Goal: Complete application form

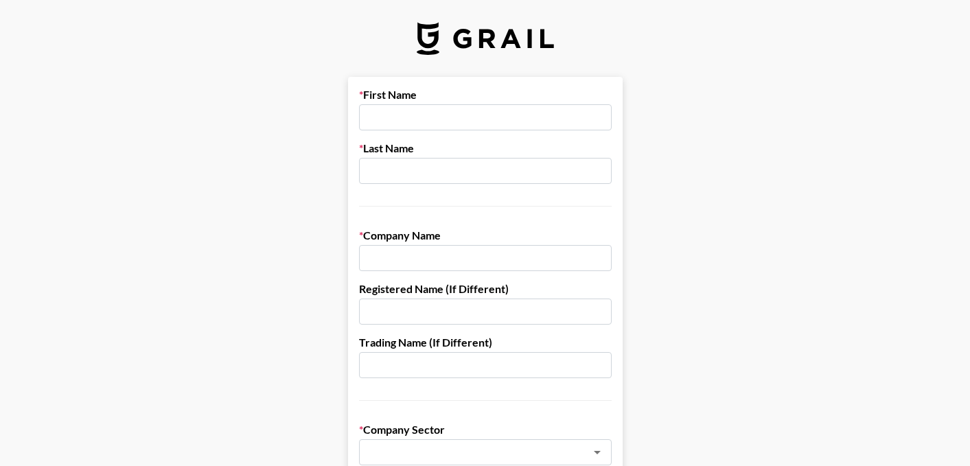
click at [428, 121] on input "text" at bounding box center [485, 117] width 253 height 26
type input "[PERSON_NAME]"
click at [437, 253] on input "text" at bounding box center [485, 258] width 253 height 26
type input "Socialyte LLC"
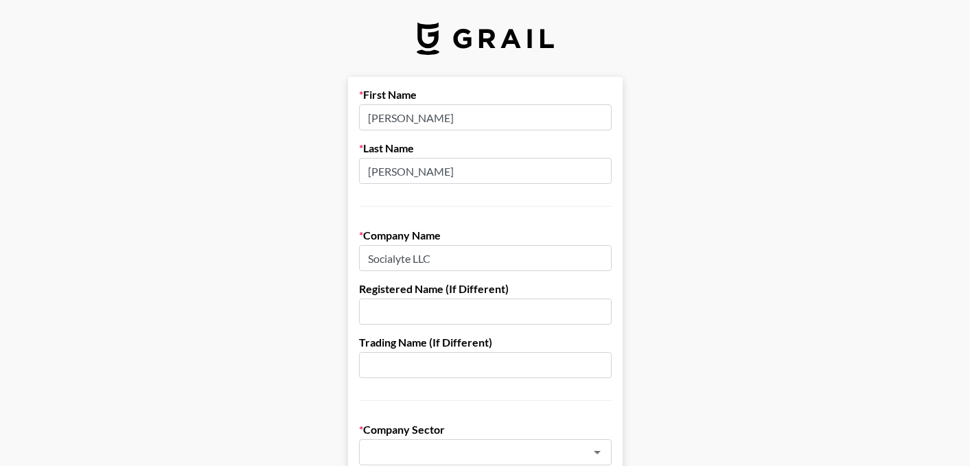
click at [437, 367] on input "text" at bounding box center [485, 365] width 253 height 26
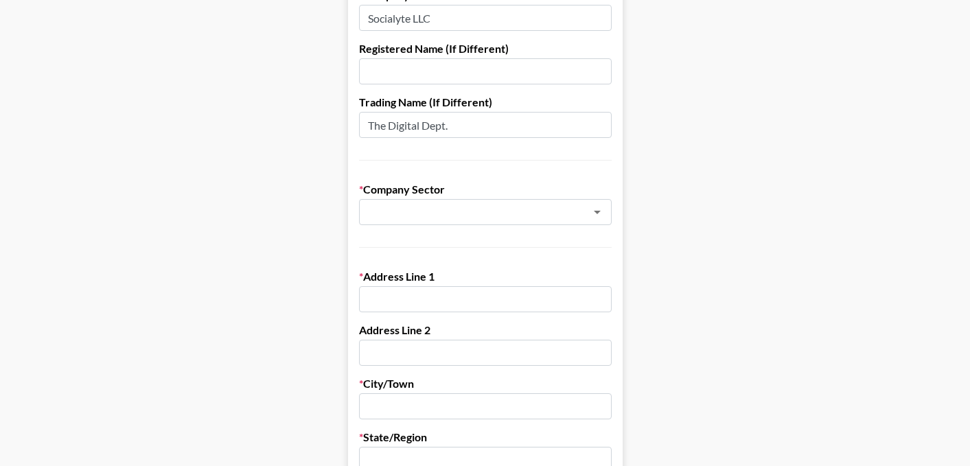
scroll to position [270, 0]
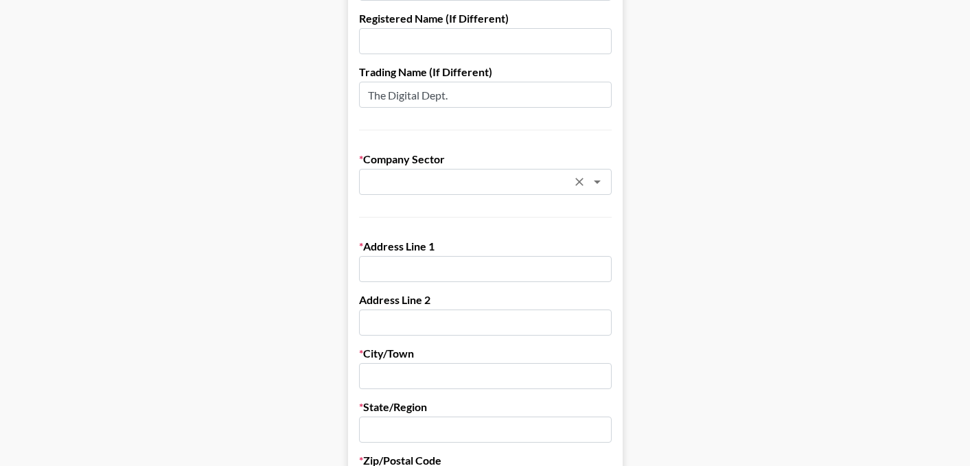
click at [433, 171] on div "​" at bounding box center [485, 182] width 253 height 26
type input "The Digital Dept."
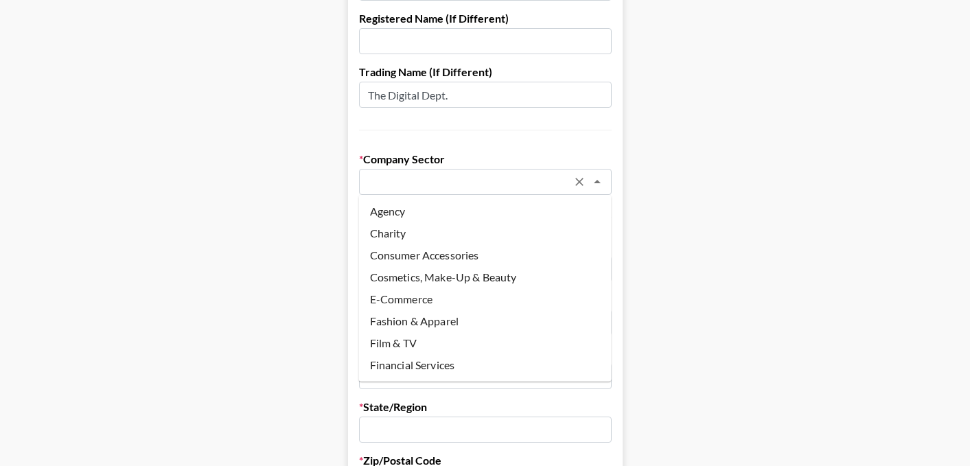
click at [425, 209] on li "Agency" at bounding box center [485, 211] width 253 height 22
type input "Agency"
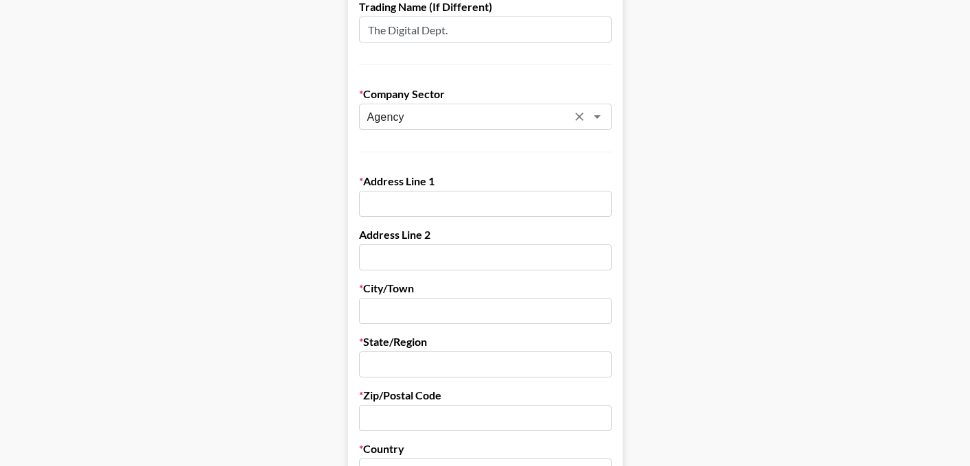
scroll to position [353, 0]
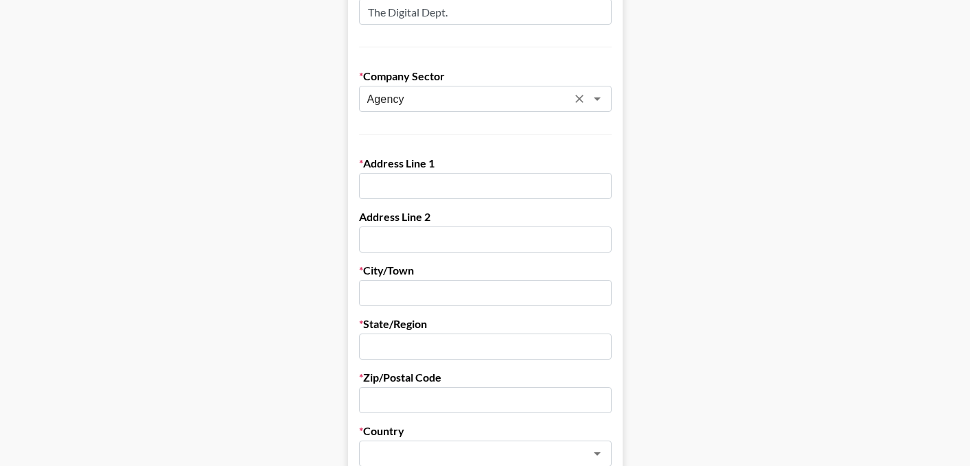
click at [414, 188] on input "text" at bounding box center [485, 186] width 253 height 26
type input "[STREET_ADDRESS]"
click at [403, 239] on input "text" at bounding box center [485, 239] width 253 height 26
type input "Suite 1200"
click at [434, 397] on input "text" at bounding box center [485, 400] width 253 height 26
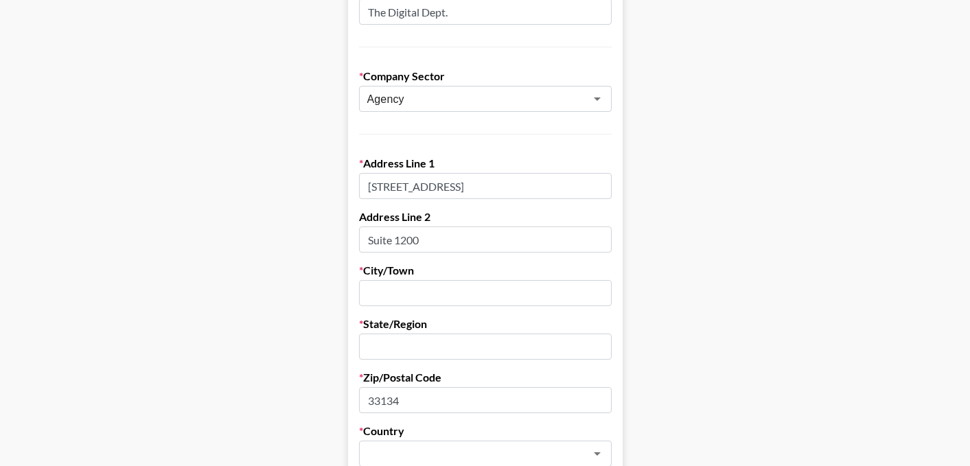
type input "33134"
click at [435, 340] on input "text" at bounding box center [485, 346] width 253 height 26
type input "[US_STATE]"
click at [430, 298] on input "text" at bounding box center [485, 293] width 253 height 26
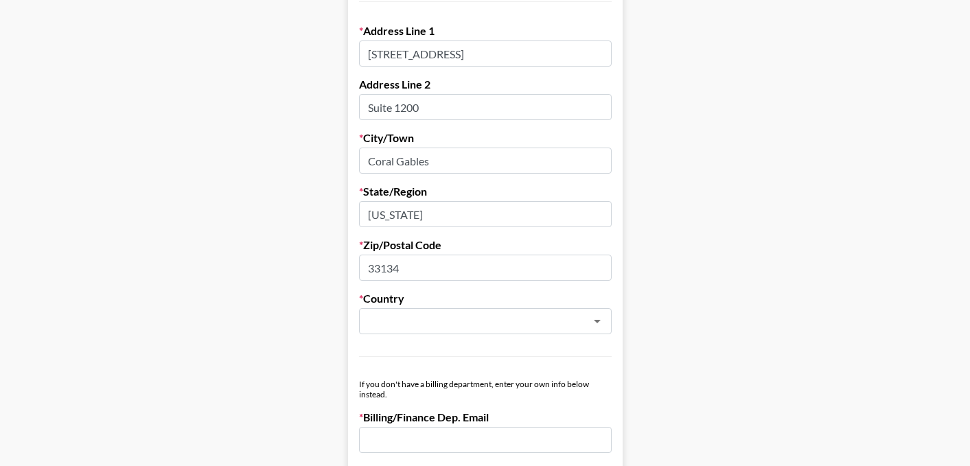
scroll to position [491, 0]
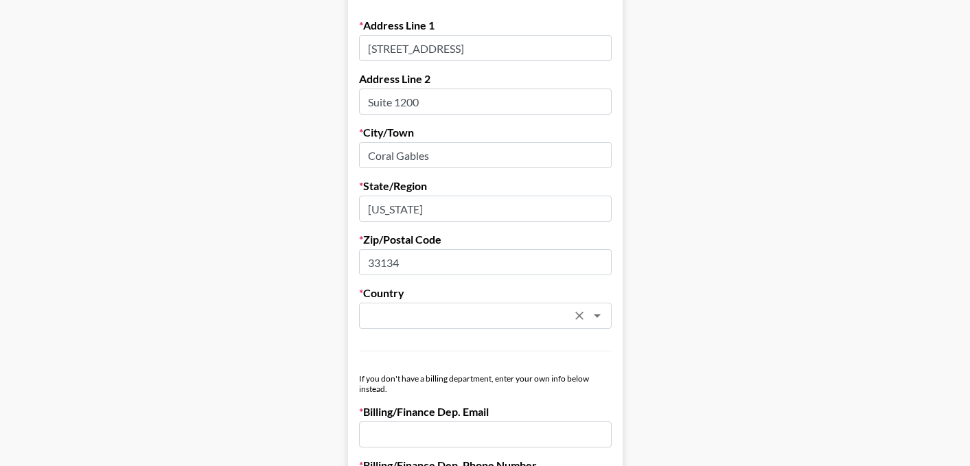
type input "Coral Gables"
click at [460, 312] on input "text" at bounding box center [467, 316] width 200 height 16
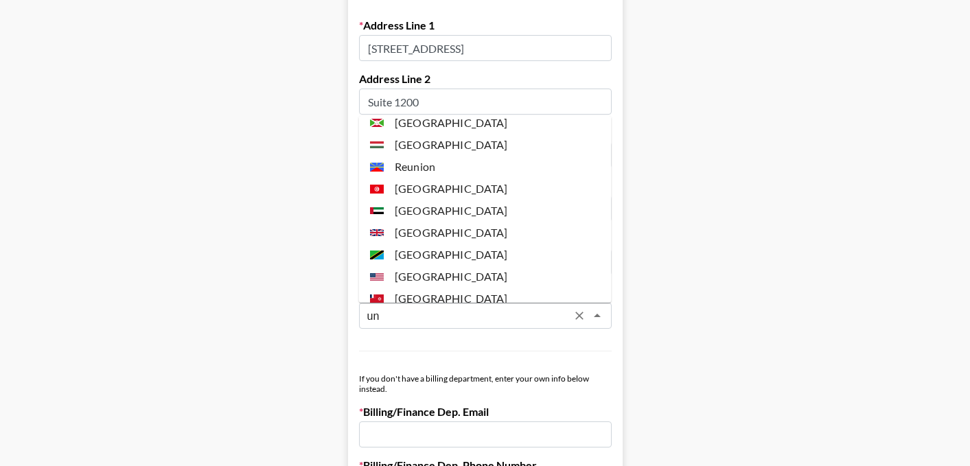
scroll to position [44, 0]
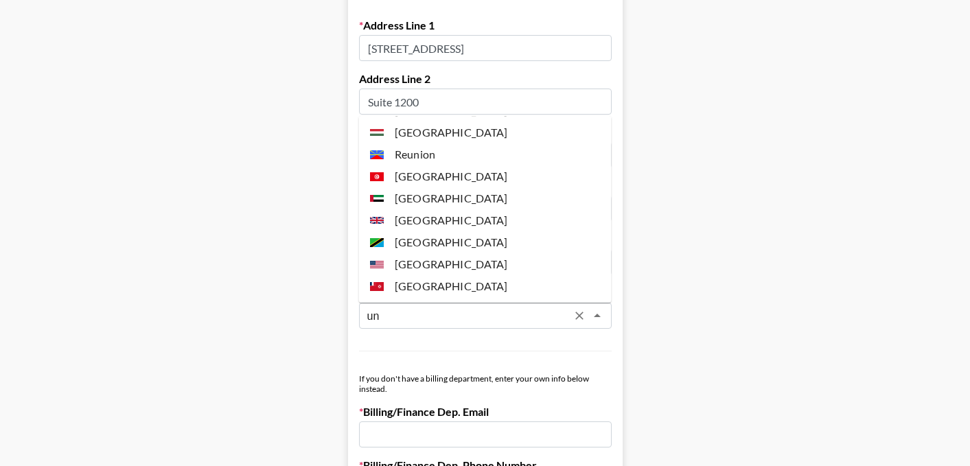
click at [438, 264] on li "[GEOGRAPHIC_DATA]" at bounding box center [485, 264] width 253 height 22
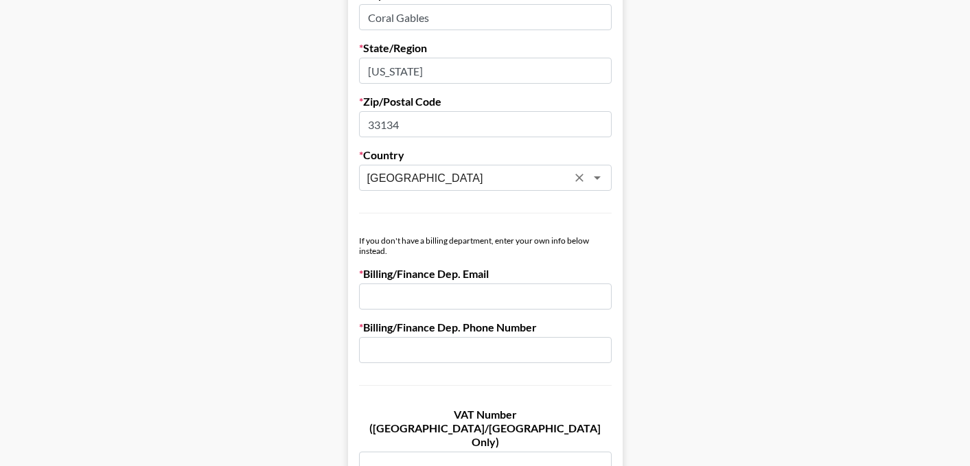
scroll to position [648, 0]
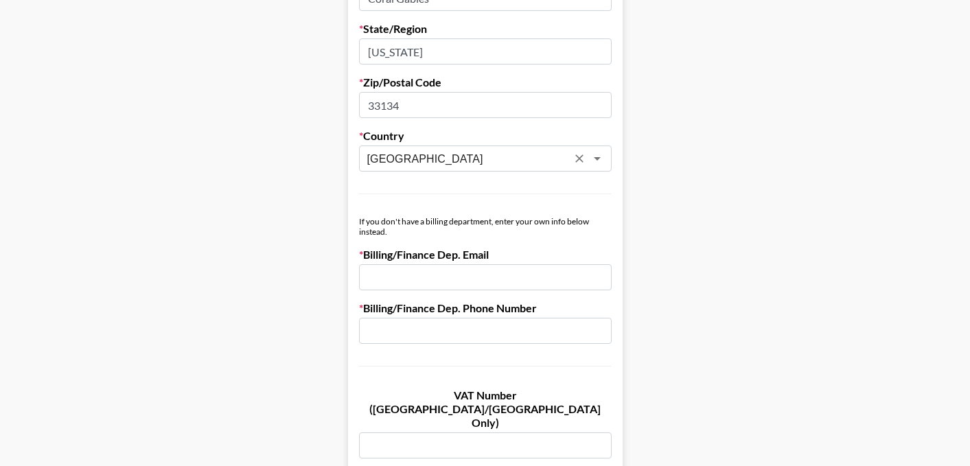
type input "[GEOGRAPHIC_DATA]"
click at [411, 280] on input "email" at bounding box center [485, 277] width 253 height 26
type input "[EMAIL_ADDRESS][DOMAIN_NAME]"
click at [411, 331] on input "text" at bounding box center [485, 331] width 253 height 26
paste input "[PHONE_NUMBER]"
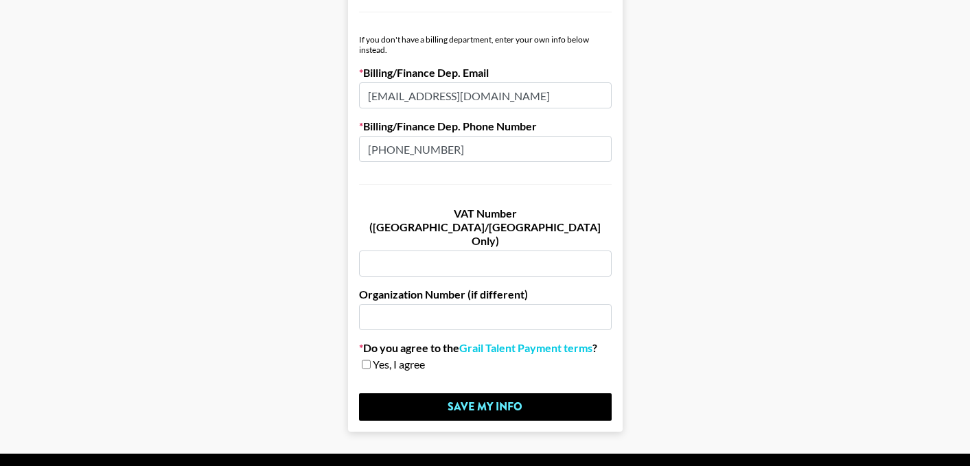
scroll to position [837, 0]
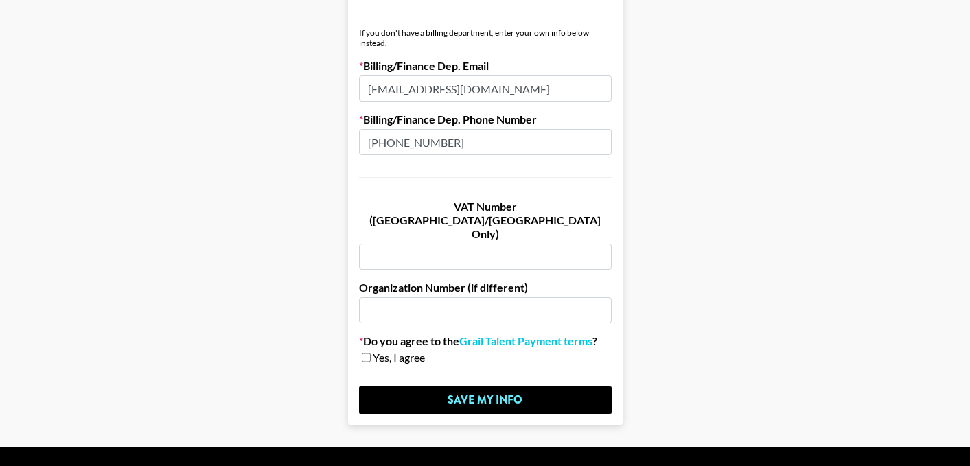
type input "[PHONE_NUMBER]"
click at [362, 353] on input "checkbox" at bounding box center [366, 358] width 9 height 10
checkbox input "true"
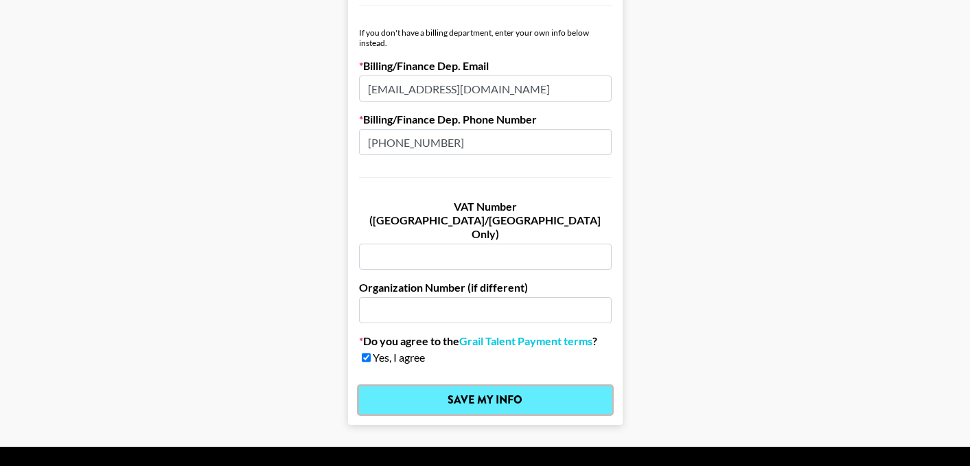
click at [454, 386] on input "Save My Info" at bounding box center [485, 399] width 253 height 27
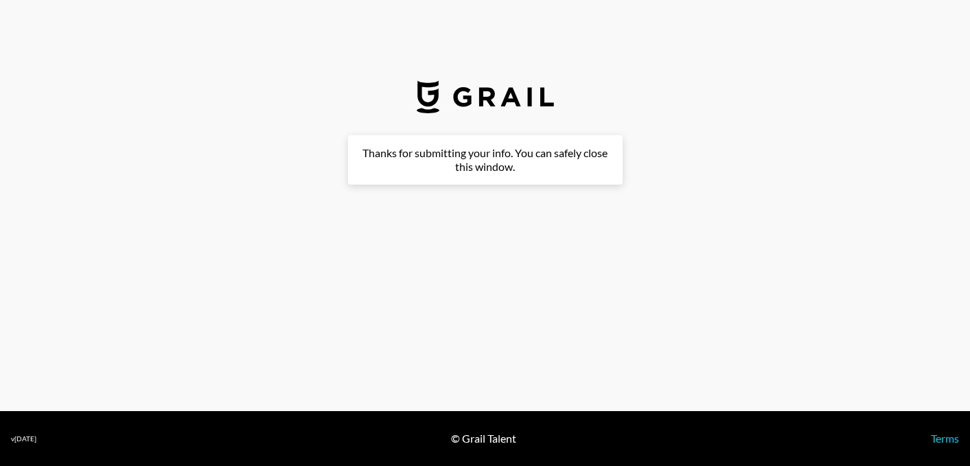
scroll to position [0, 0]
